Goal: Task Accomplishment & Management: Complete application form

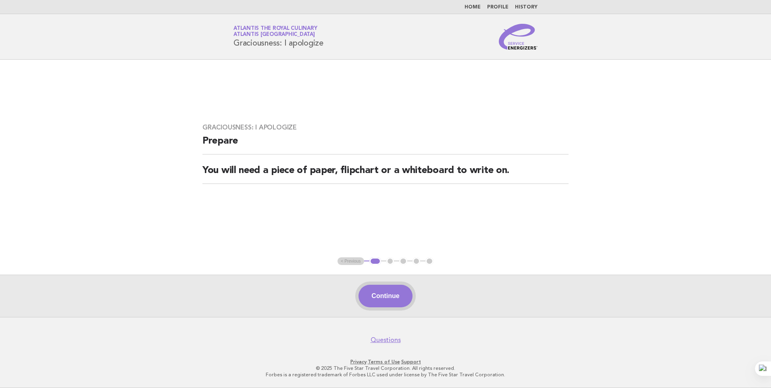
click at [392, 292] on button "Continue" at bounding box center [386, 296] width 54 height 23
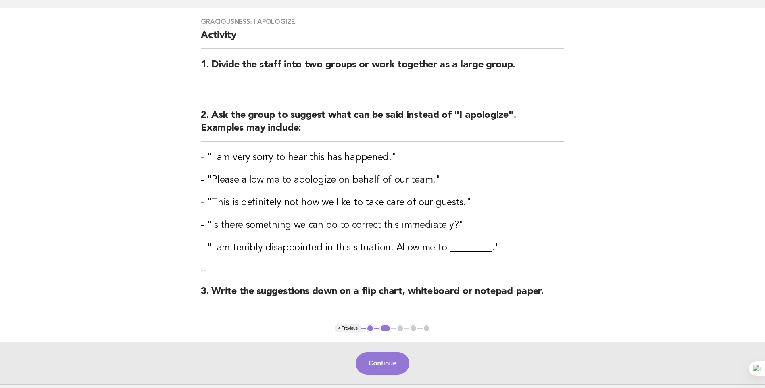
scroll to position [119, 0]
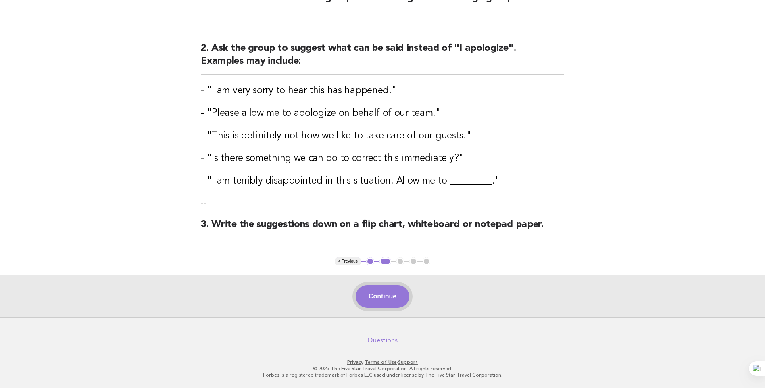
click at [394, 299] on button "Continue" at bounding box center [383, 296] width 54 height 23
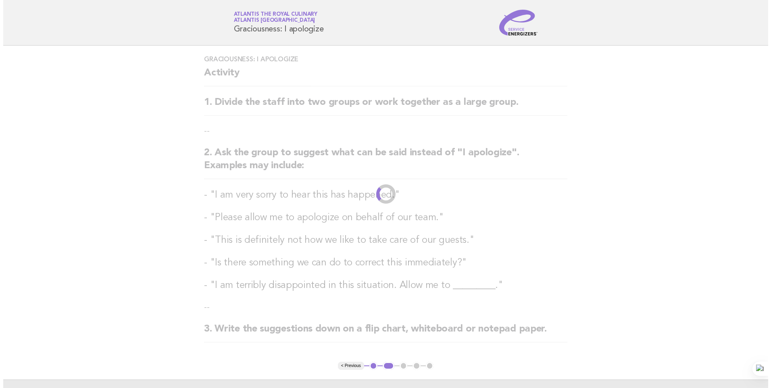
scroll to position [0, 0]
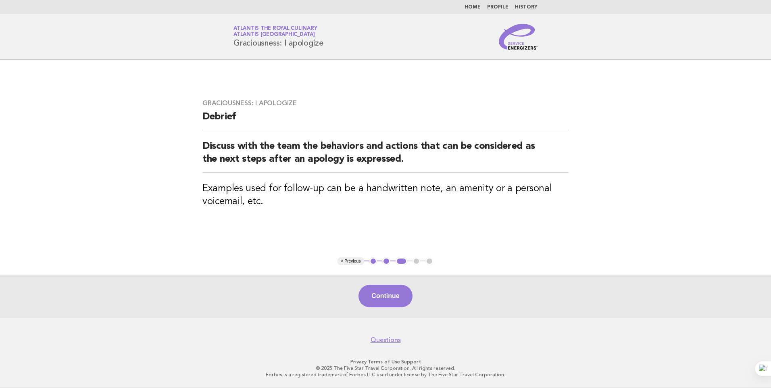
click at [398, 288] on button "Continue" at bounding box center [386, 296] width 54 height 23
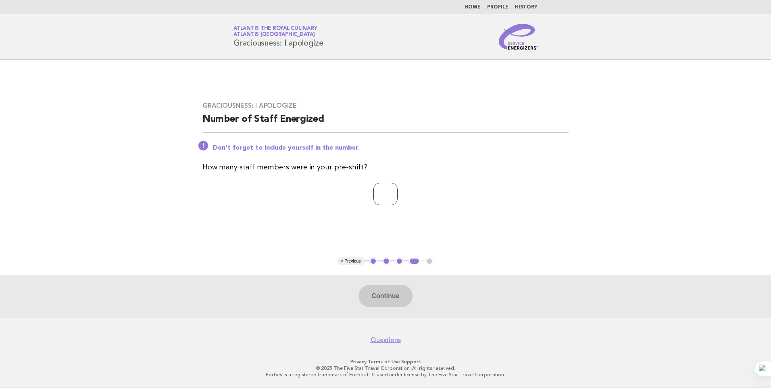
click at [376, 195] on input "number" at bounding box center [385, 194] width 24 height 23
type input "**"
click at [399, 294] on button "Continue" at bounding box center [386, 296] width 54 height 23
